Goal: Task Accomplishment & Management: Manage account settings

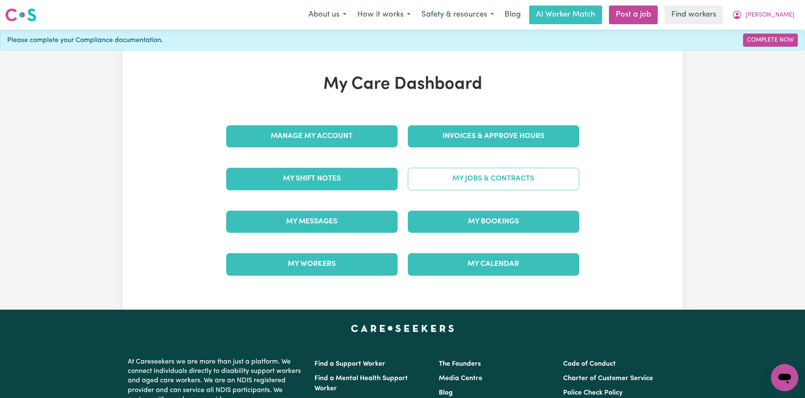
click at [465, 189] on link "My Jobs & Contracts" at bounding box center [493, 179] width 171 height 22
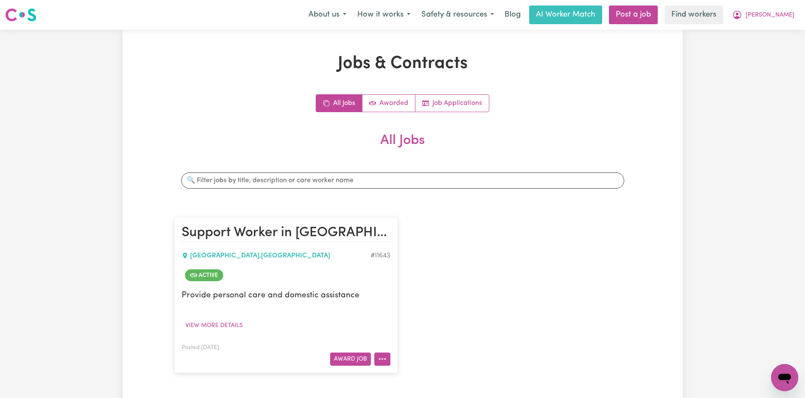
click at [382, 354] on icon "More options" at bounding box center [382, 358] width 8 height 8
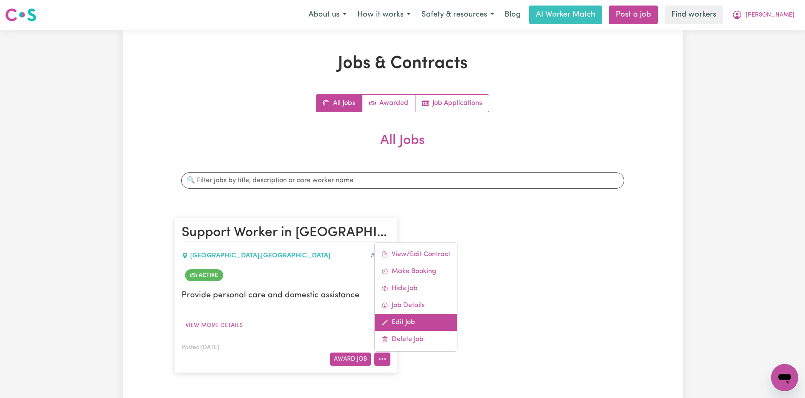
click at [413, 319] on link "Edit Job" at bounding box center [416, 322] width 82 height 17
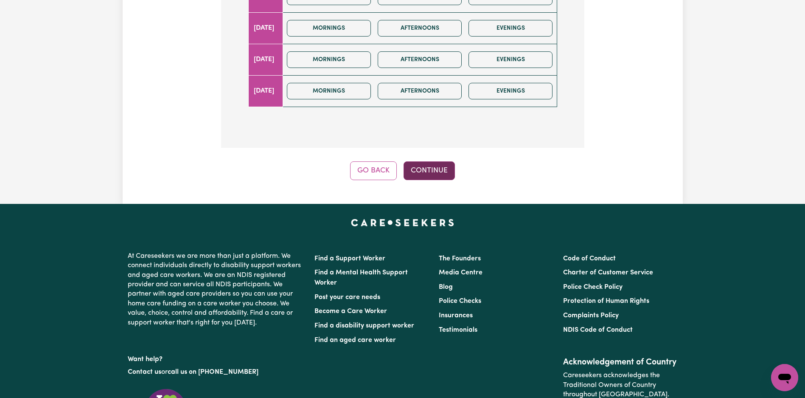
click at [432, 167] on button "Continue" at bounding box center [428, 170] width 51 height 19
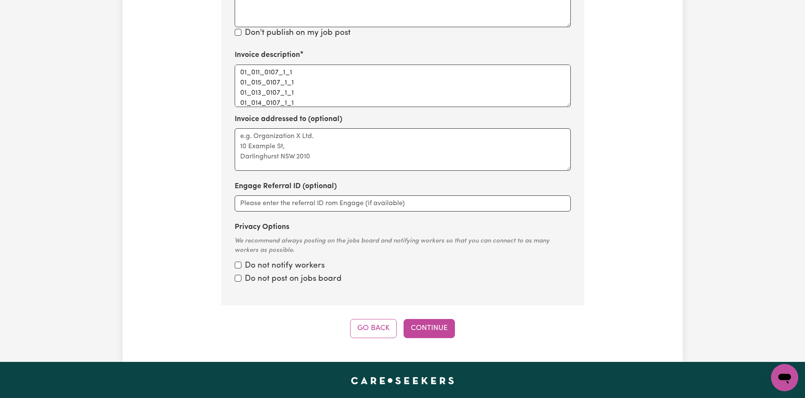
scroll to position [245, 0]
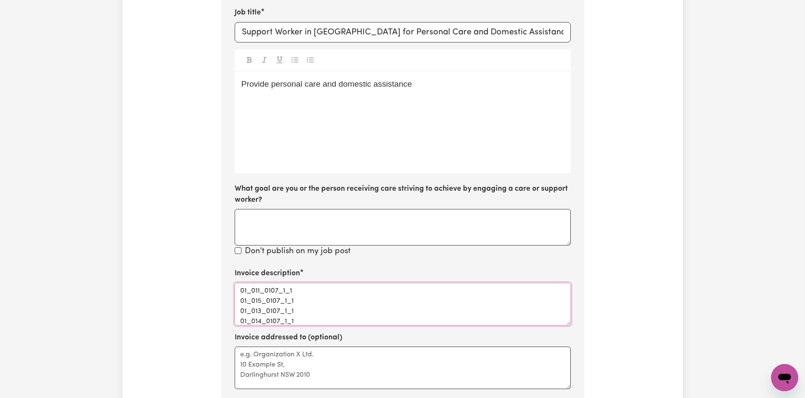
drag, startPoint x: 353, startPoint y: 295, endPoint x: 355, endPoint y: 308, distance: 12.4
click at [353, 297] on textarea "01_011_0107_1_1 01_015_0107_1_1 01_013_0107_1_1 01_014_0107_1_1 01_012_0107_1_1" at bounding box center [403, 304] width 336 height 42
paste textarea "Personal care"
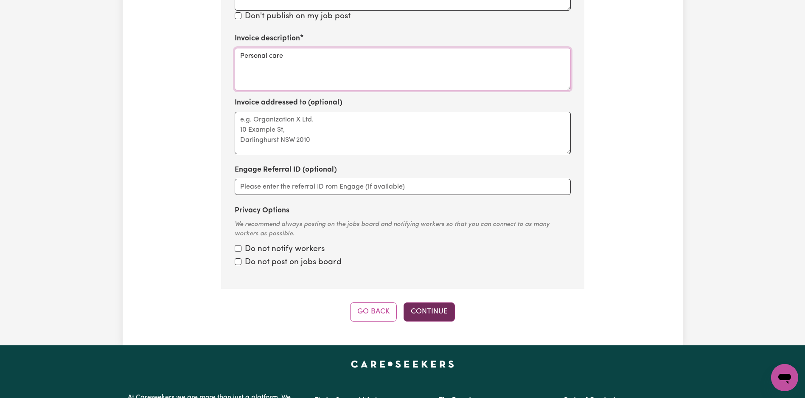
type textarea "Personal care"
click at [446, 316] on button "Continue" at bounding box center [428, 311] width 51 height 19
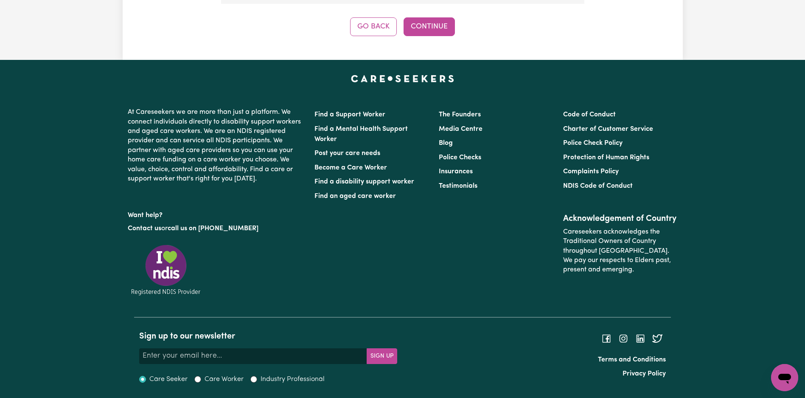
scroll to position [871, 0]
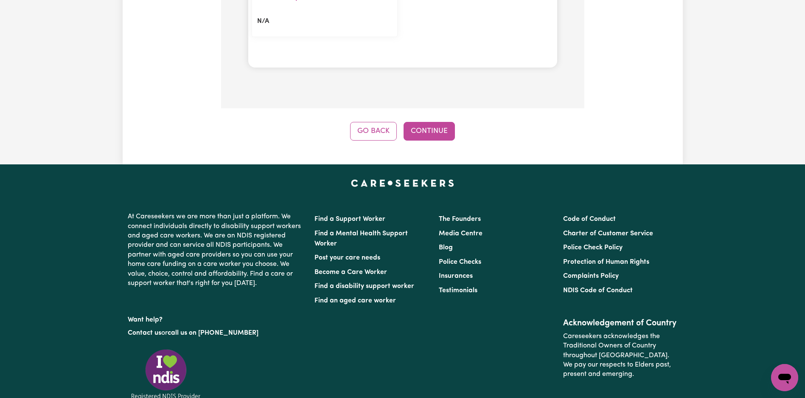
click at [434, 132] on button "Continue" at bounding box center [428, 131] width 51 height 19
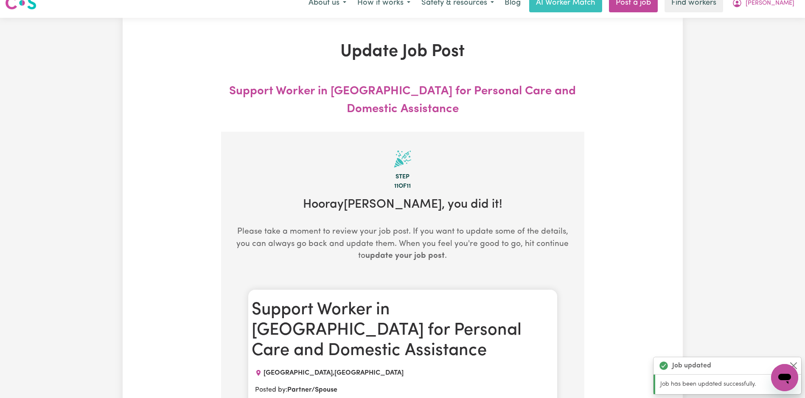
scroll to position [0, 0]
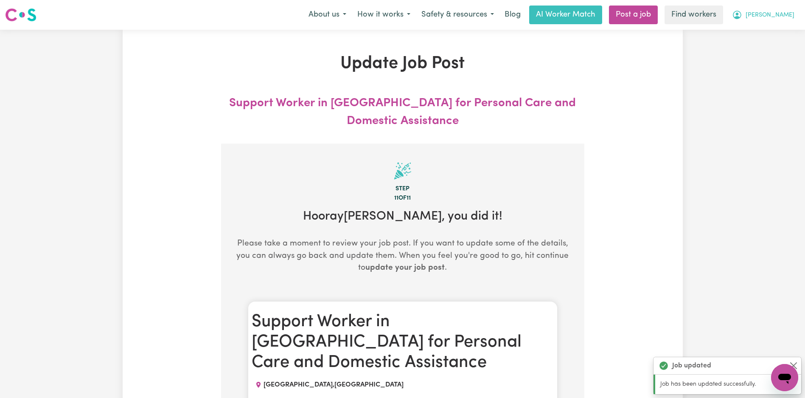
click at [780, 9] on button "[PERSON_NAME]" at bounding box center [762, 15] width 73 height 18
click at [770, 44] on link "Logout" at bounding box center [765, 49] width 67 height 16
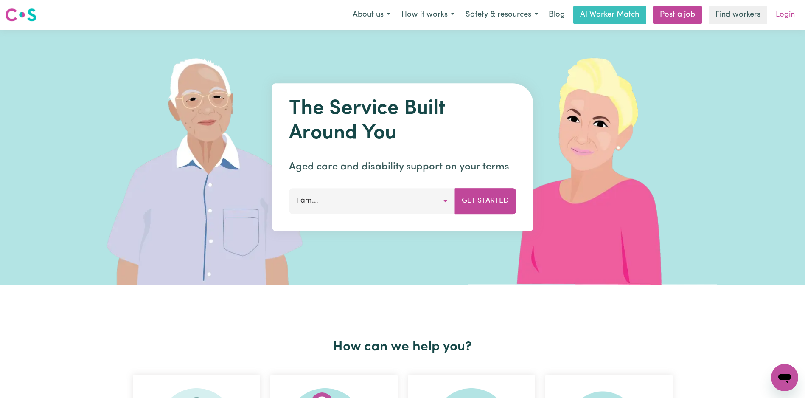
click at [790, 12] on link "Login" at bounding box center [784, 15] width 29 height 19
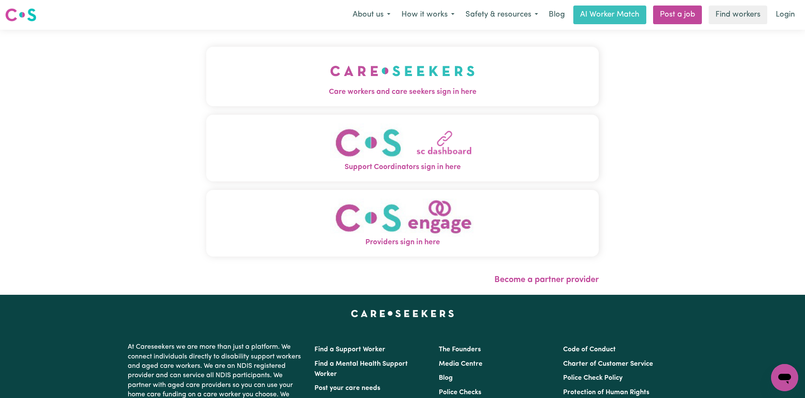
click at [330, 61] on img "Care workers and care seekers sign in here" at bounding box center [402, 70] width 145 height 31
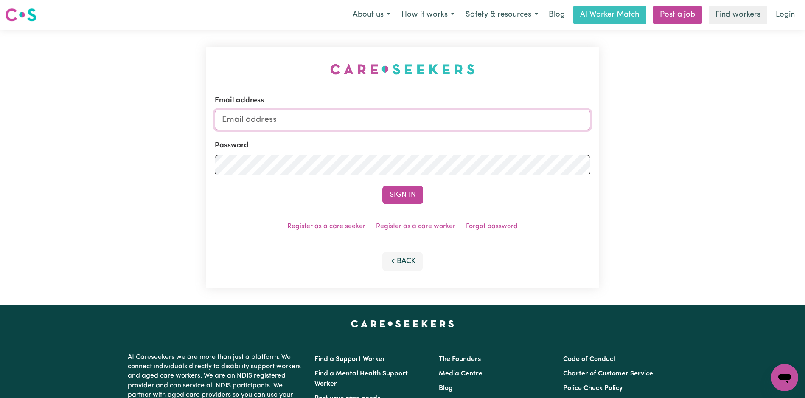
click at [434, 124] on input "Email address" at bounding box center [402, 119] width 375 height 20
paste input "[EMAIL_ADDRESS][DOMAIN_NAME]"
type input "superuser~[EMAIL_ADDRESS][DOMAIN_NAME]"
click at [416, 196] on button "Sign In" at bounding box center [402, 194] width 41 height 19
